Goal: Contribute content: Contribute content

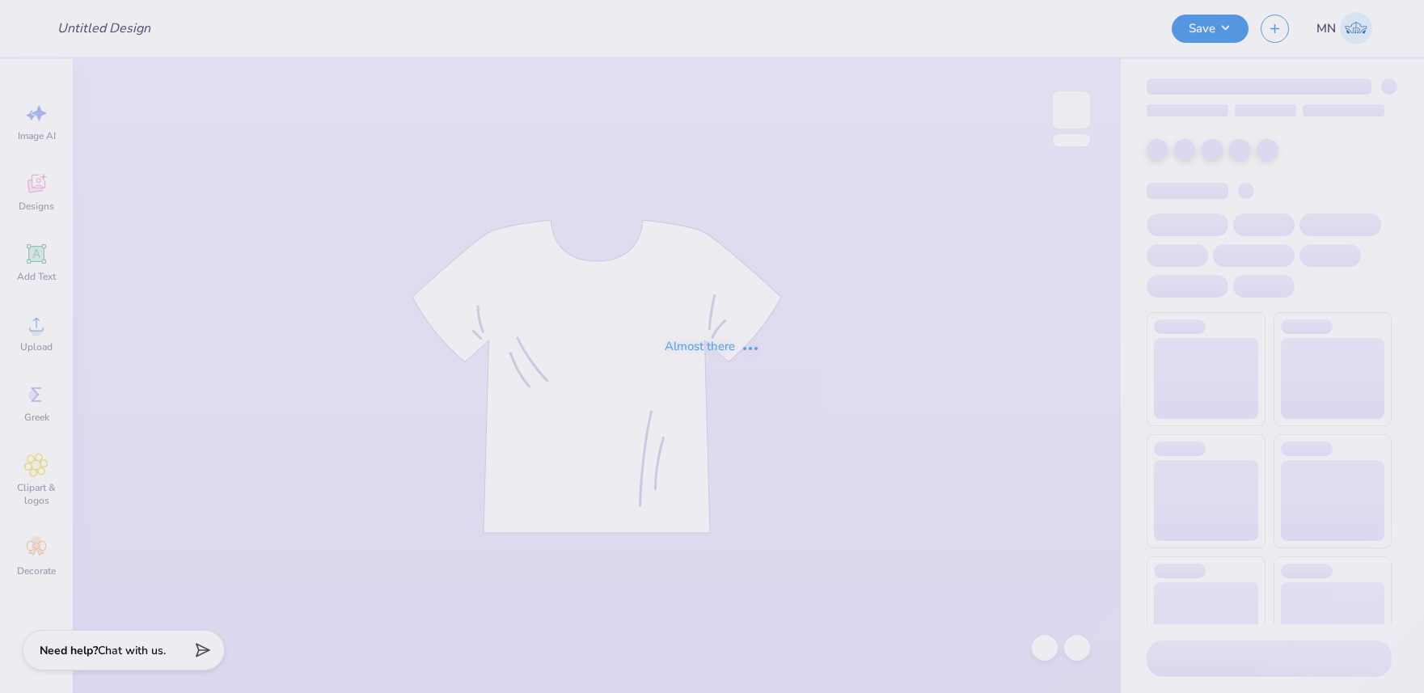
type input "[PERSON_NAME] Optional Shirts"
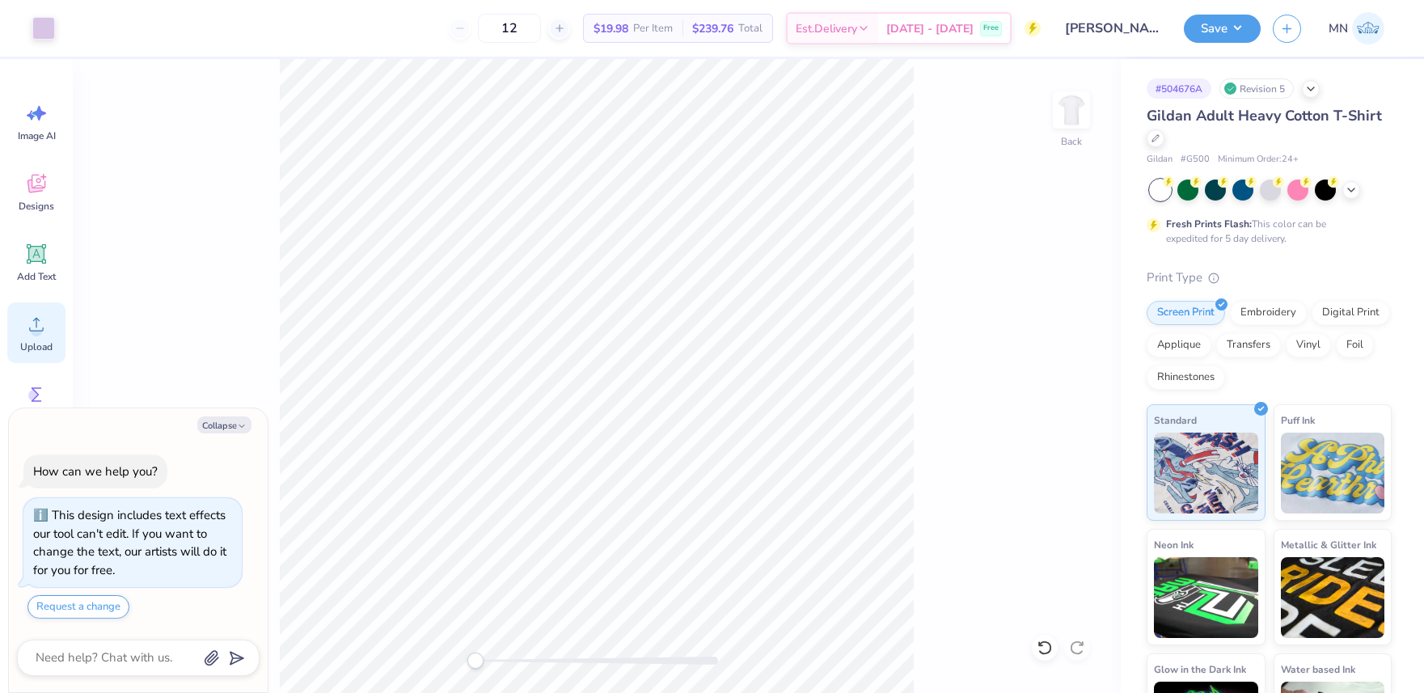
click at [39, 324] on icon at bounding box center [36, 324] width 24 height 24
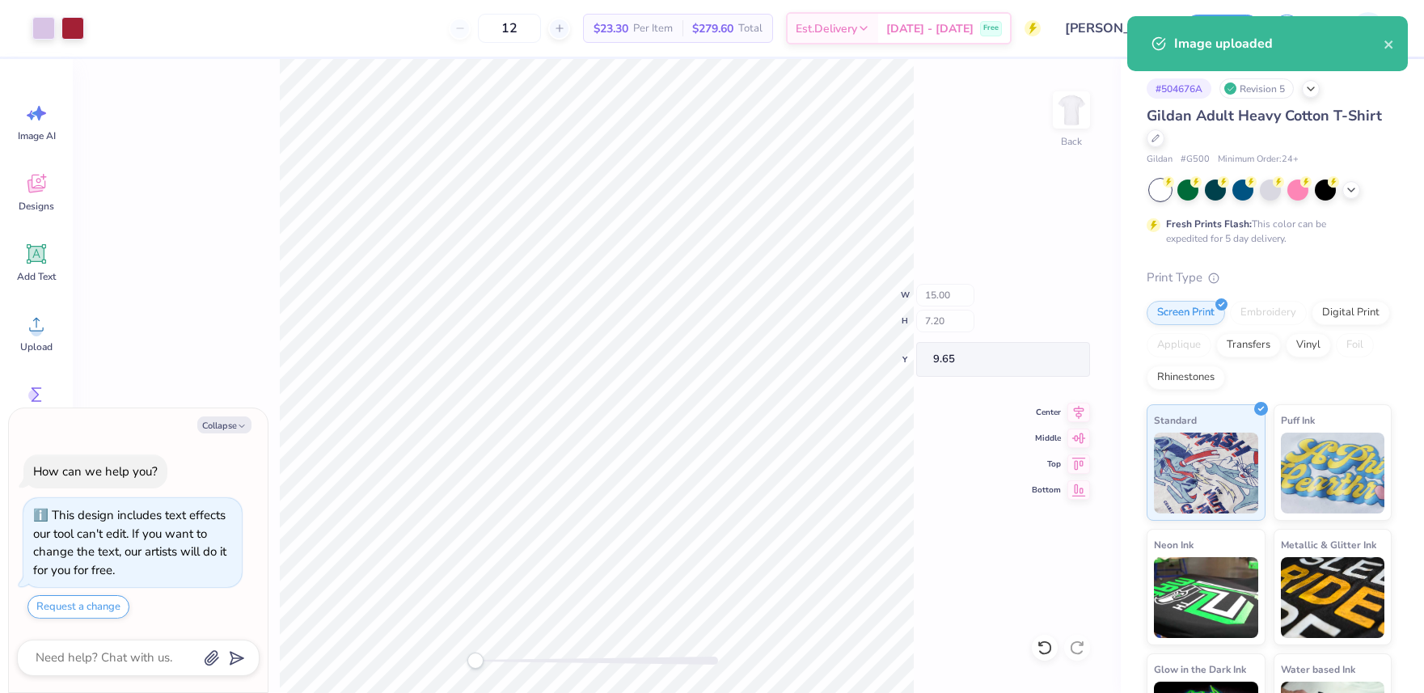
type textarea "x"
click at [1063, 300] on input "15.00" at bounding box center [1061, 301] width 58 height 23
type input "12"
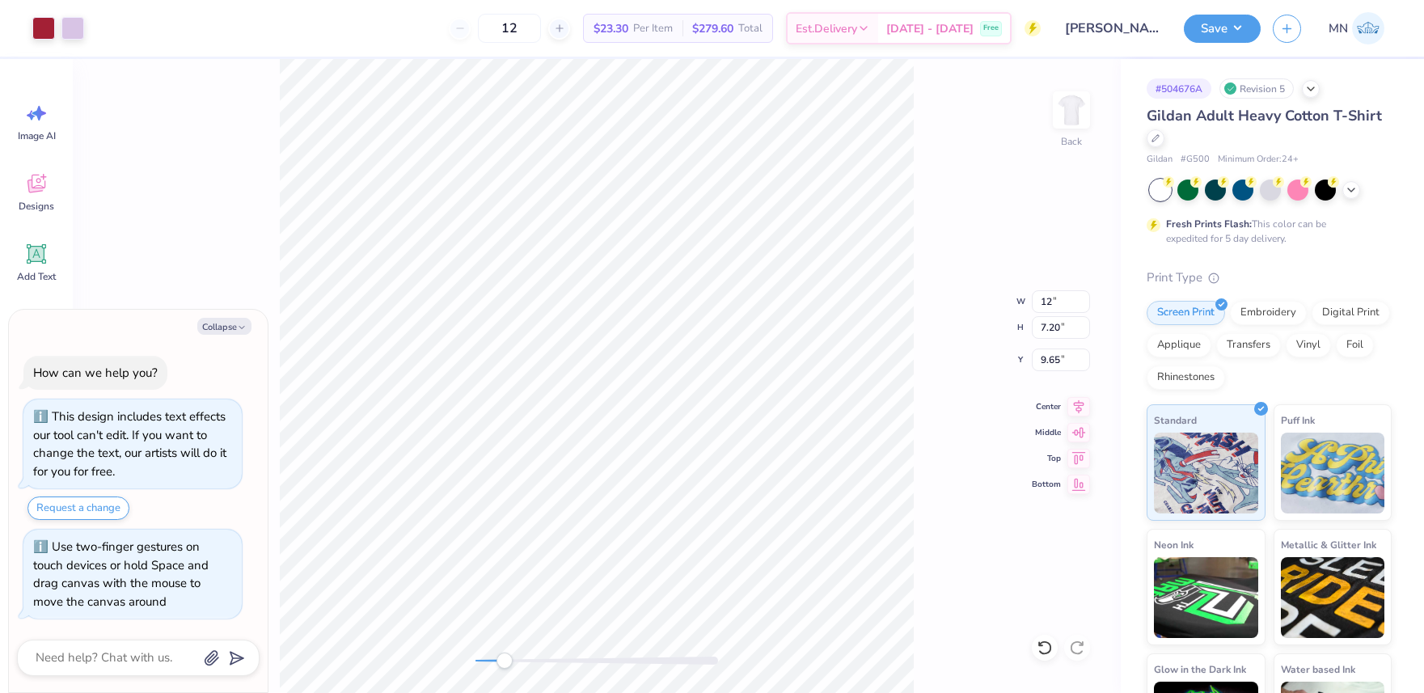
drag, startPoint x: 477, startPoint y: 665, endPoint x: 513, endPoint y: 653, distance: 37.6
click at [505, 663] on div "Accessibility label" at bounding box center [505, 661] width 16 height 16
type textarea "x"
type input "4.64"
type input "0.61"
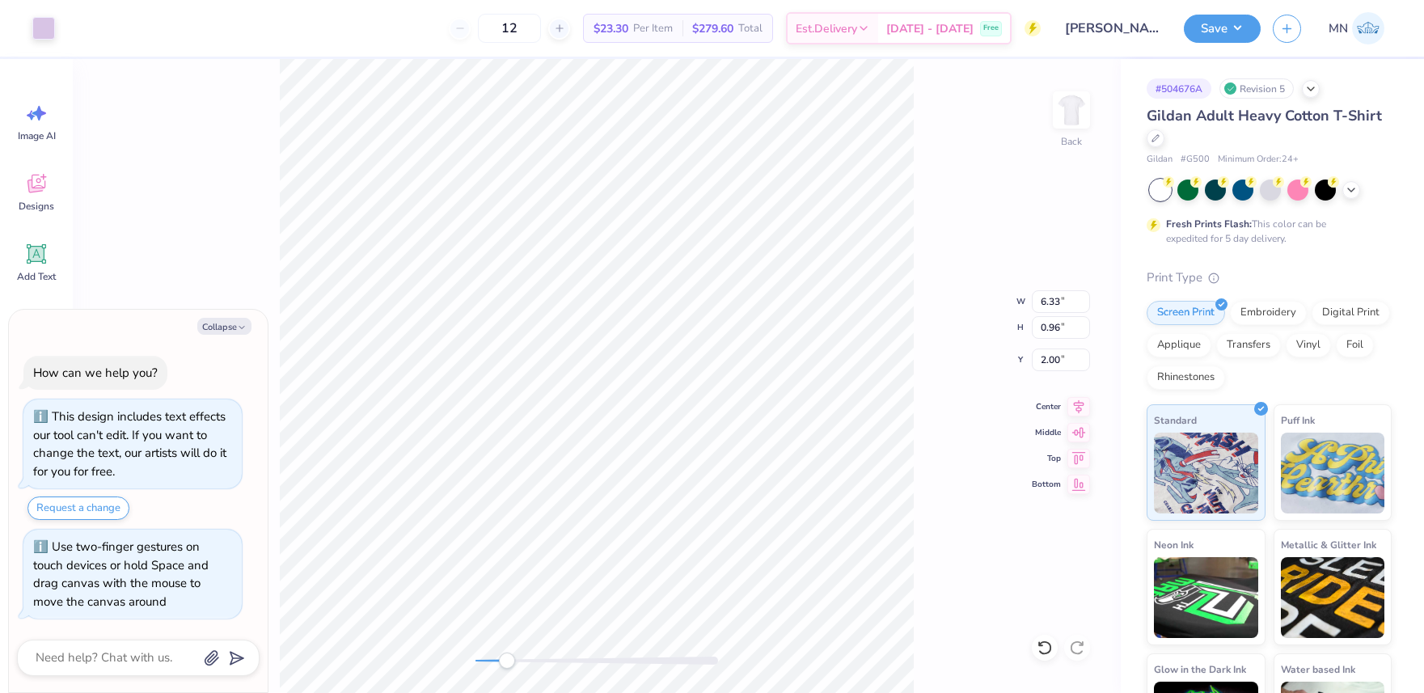
type input "2.29"
type textarea "x"
type input "2.70"
drag, startPoint x: 507, startPoint y: 660, endPoint x: 491, endPoint y: 658, distance: 16.3
click at [491, 658] on div "Accessibility label" at bounding box center [491, 661] width 16 height 16
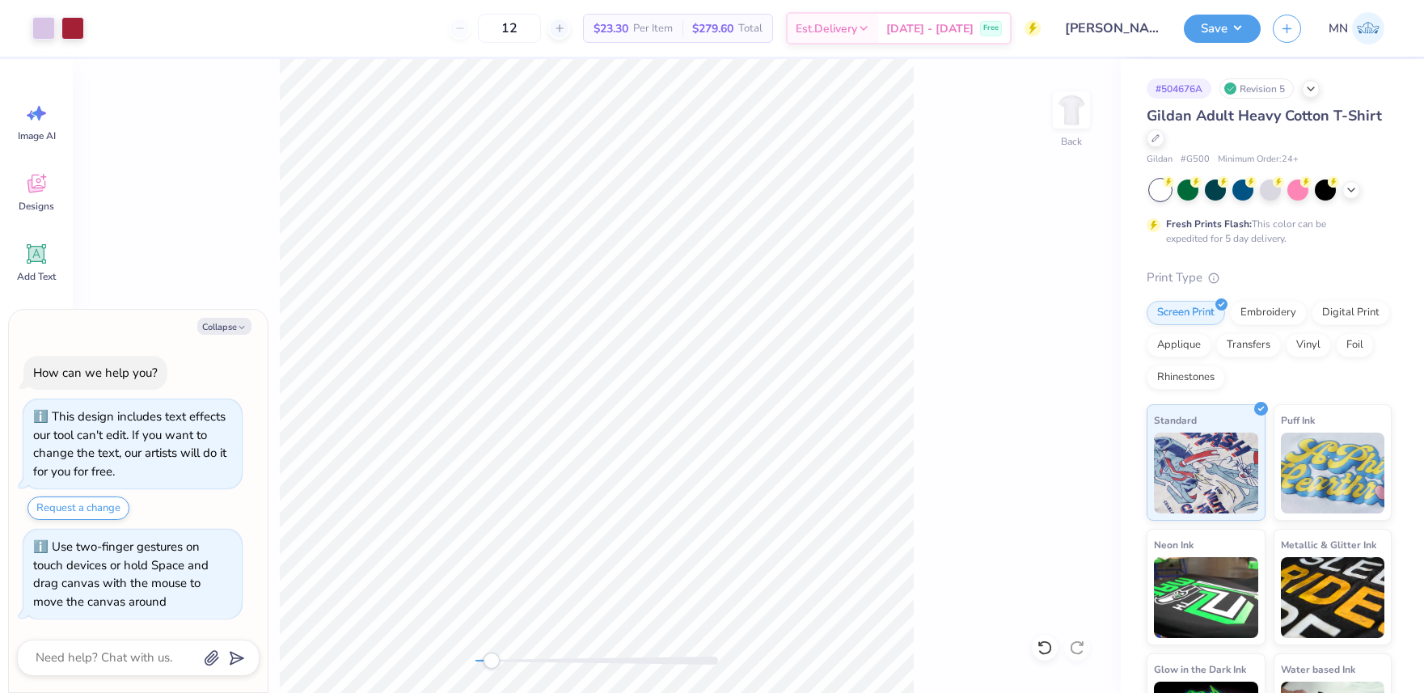
click at [332, 32] on div "Art colors 12 $23.30 Per Item $279.60 Total Est. Delivery [DATE] - [DATE] Free …" at bounding box center [712, 346] width 1424 height 693
click at [746, 522] on li "Group" at bounding box center [741, 516] width 127 height 32
type textarea "x"
click at [1056, 304] on input "9.60" at bounding box center [1061, 301] width 58 height 23
type input "11"
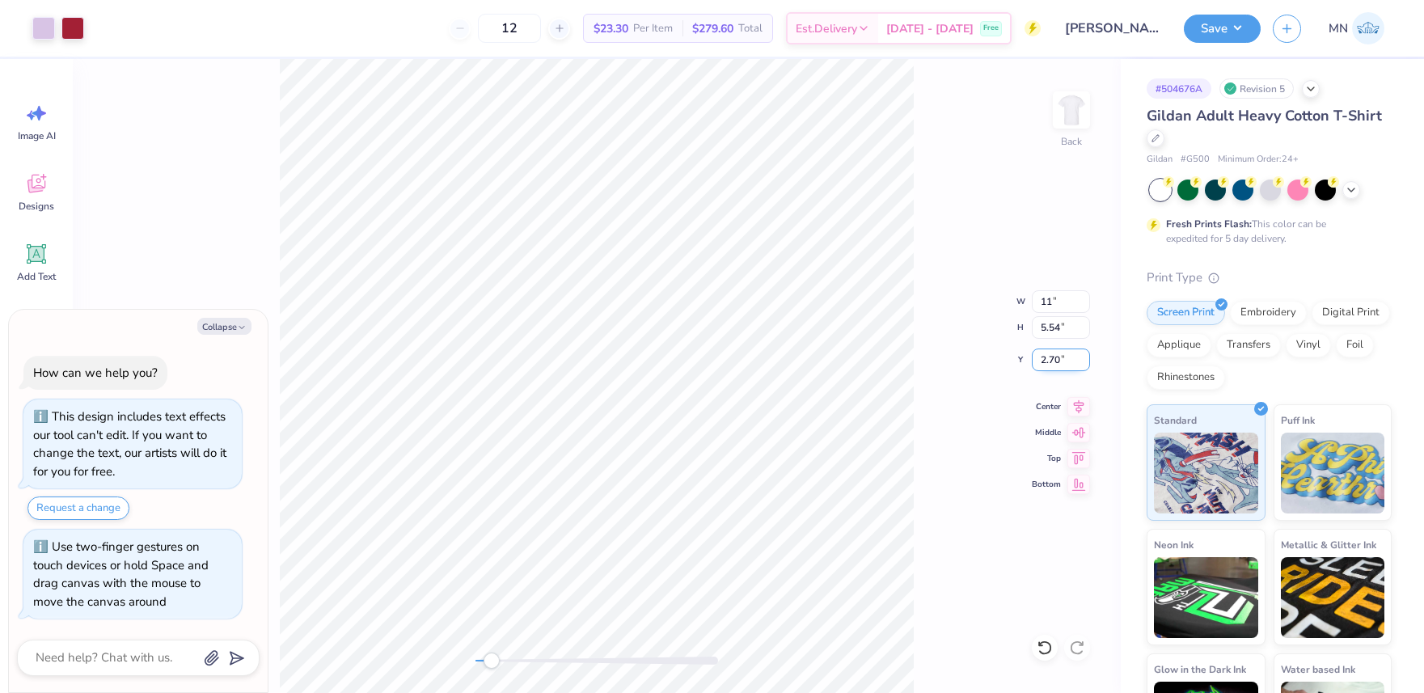
type textarea "x"
click at [1066, 361] on input "2.70" at bounding box center [1061, 360] width 58 height 23
type input "3"
click at [464, 654] on div "Back" at bounding box center [597, 376] width 1048 height 634
click at [217, 319] on button "Collapse" at bounding box center [224, 326] width 54 height 17
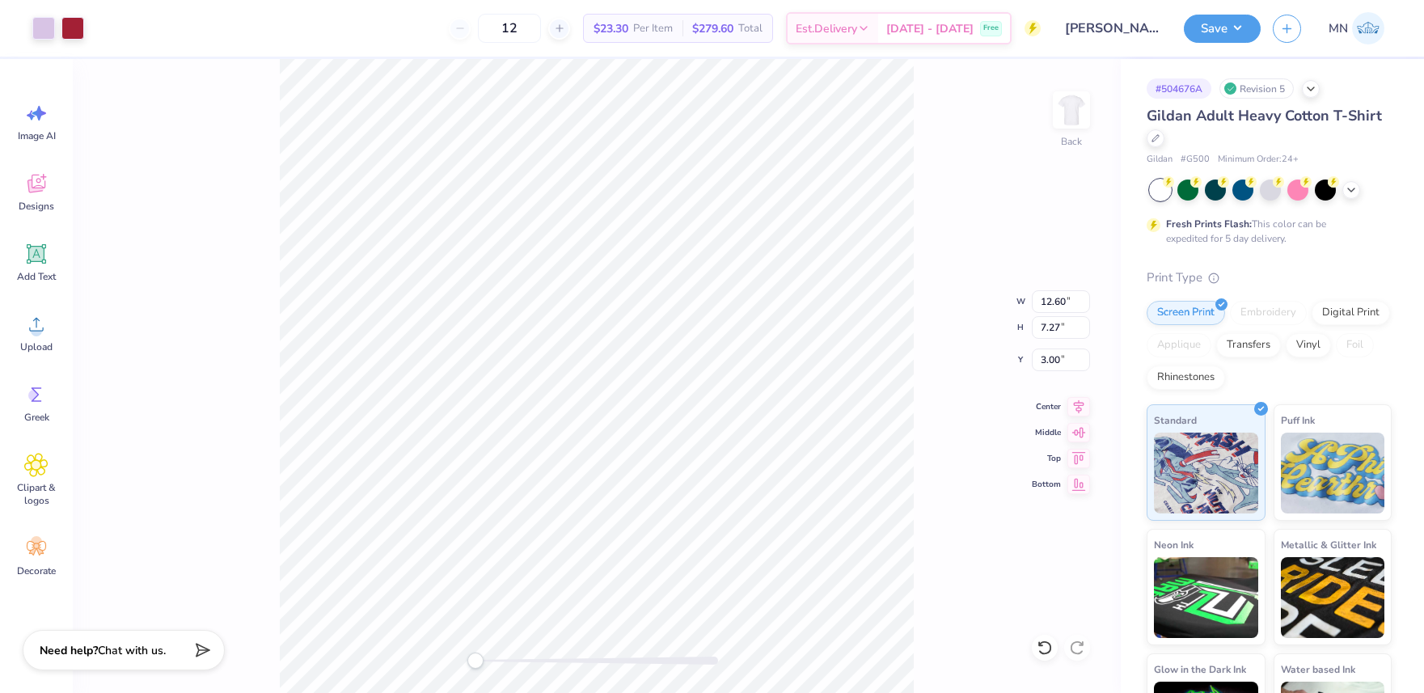
type textarea "x"
click at [1063, 357] on input "3.46" at bounding box center [1061, 360] width 58 height 23
type input "3"
drag, startPoint x: 1245, startPoint y: 28, endPoint x: 1251, endPoint y: 44, distance: 16.4
click at [1245, 28] on button "Save" at bounding box center [1222, 26] width 77 height 28
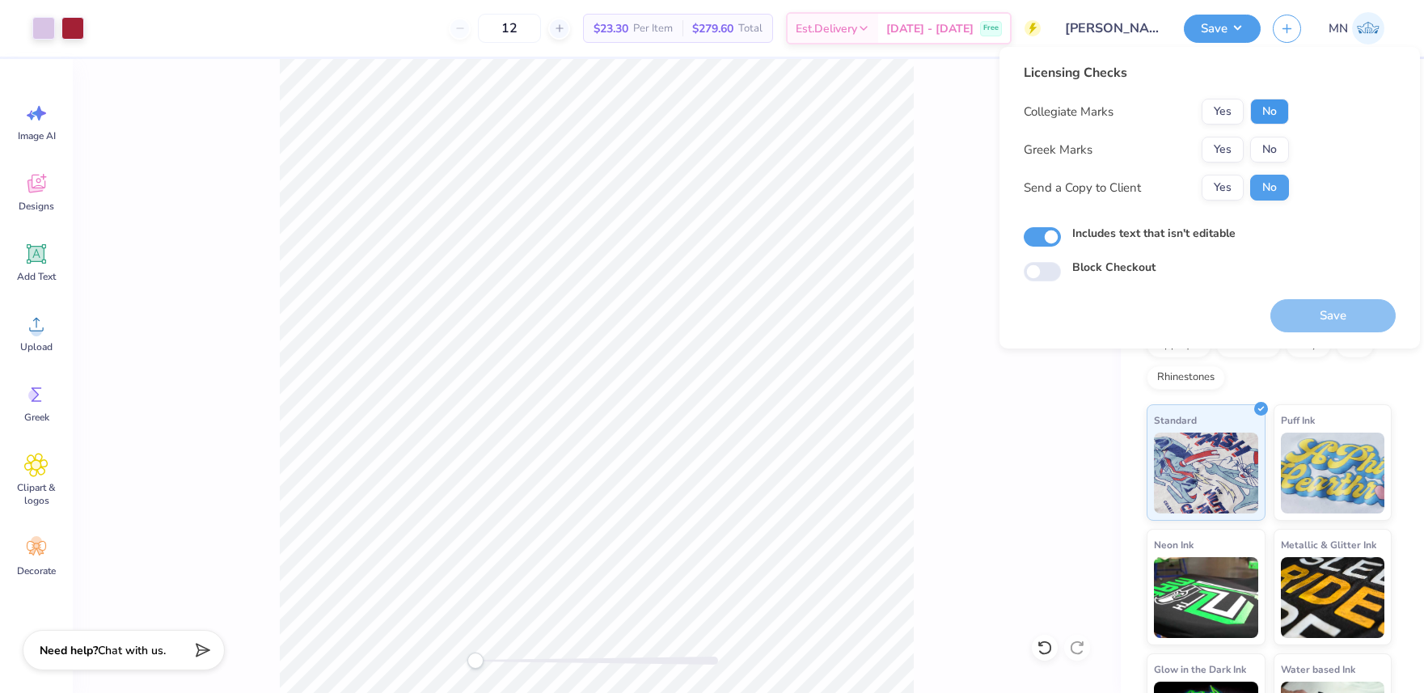
click at [1283, 113] on button "No" at bounding box center [1269, 112] width 39 height 26
click at [1230, 148] on button "Yes" at bounding box center [1223, 150] width 42 height 26
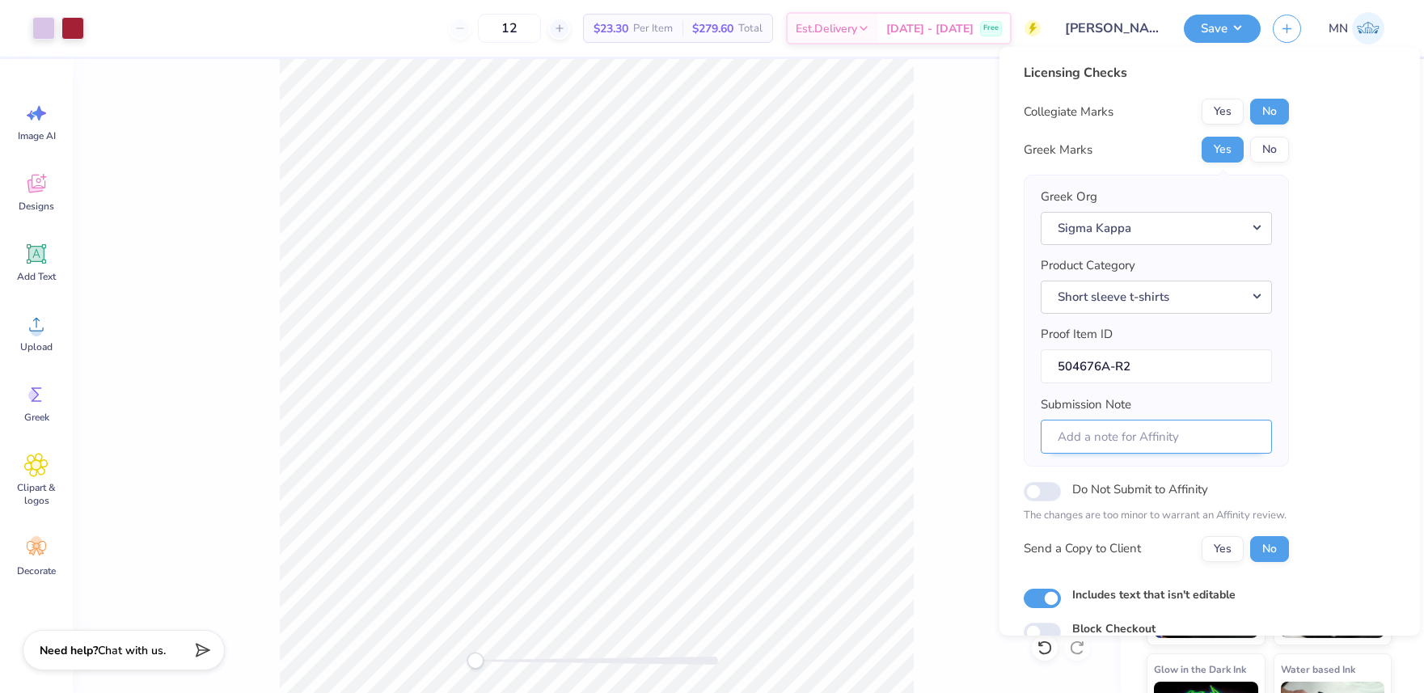
scroll to position [74, 0]
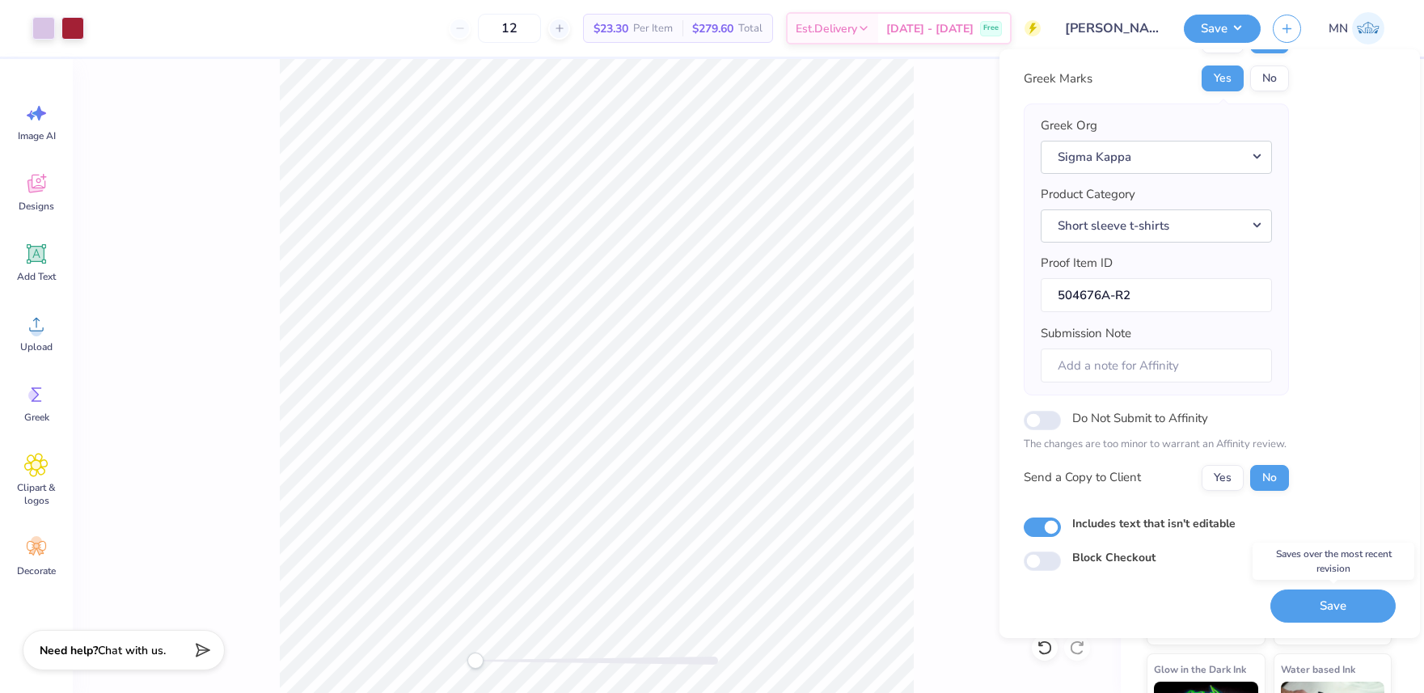
drag, startPoint x: 1333, startPoint y: 602, endPoint x: 1326, endPoint y: 594, distance: 11.5
click at [1333, 602] on button "Save" at bounding box center [1332, 605] width 125 height 33
